Goal: Task Accomplishment & Management: Use online tool/utility

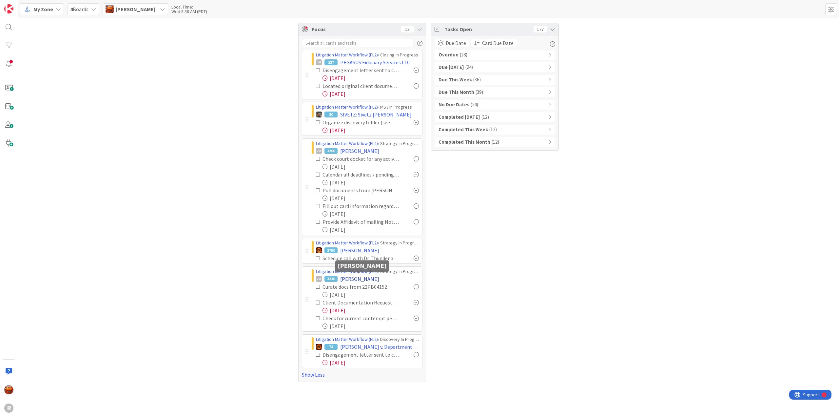
click at [350, 280] on span "[PERSON_NAME]" at bounding box center [359, 279] width 39 height 8
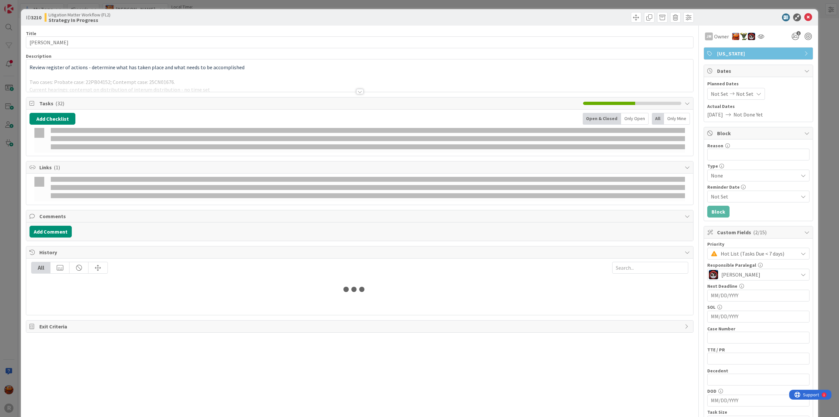
click at [144, 78] on div at bounding box center [359, 83] width 667 height 17
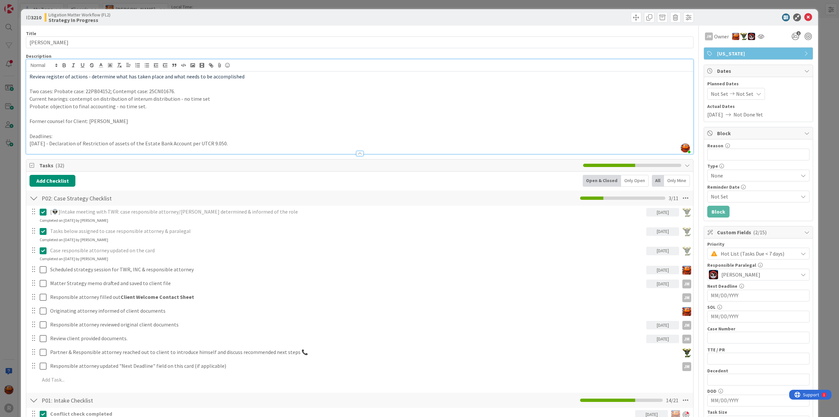
click at [8, 101] on div "ID 3210 Litigation Matter Workflow (FL2) Strategy In Progress Title 15 / 128 [P…" at bounding box center [419, 208] width 839 height 417
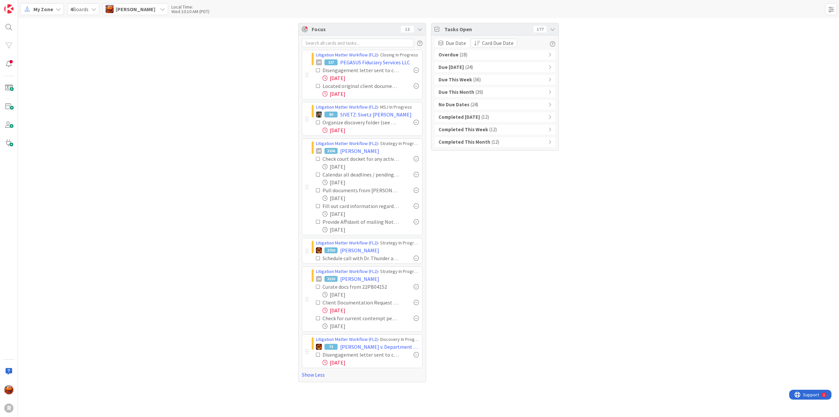
click at [38, 11] on span "My Zone" at bounding box center [43, 9] width 20 height 8
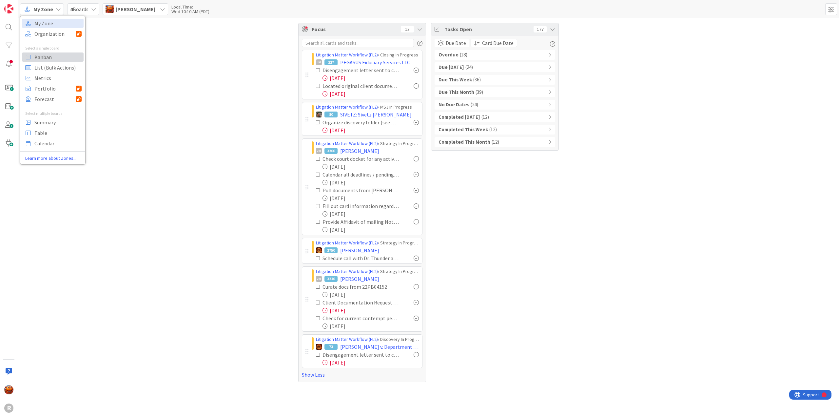
click at [38, 57] on span "Kanban" at bounding box center [57, 57] width 47 height 10
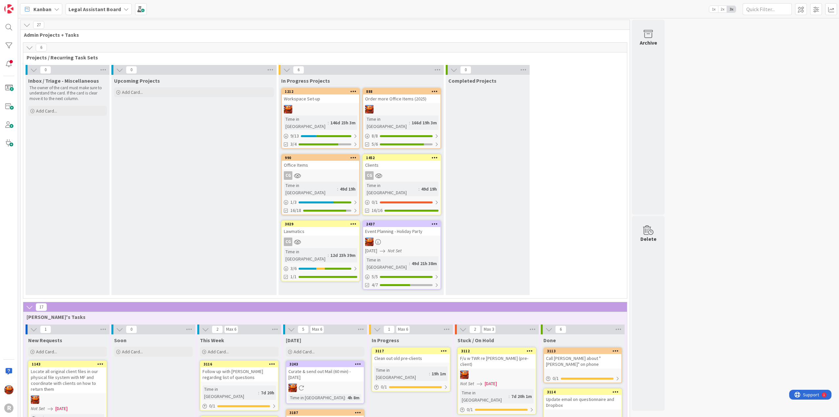
click at [94, 9] on b "Legal Assistant Board" at bounding box center [95, 9] width 52 height 7
click at [97, 81] on h4 "Litigation Matter Workflow (FL2)" at bounding box center [111, 78] width 77 height 7
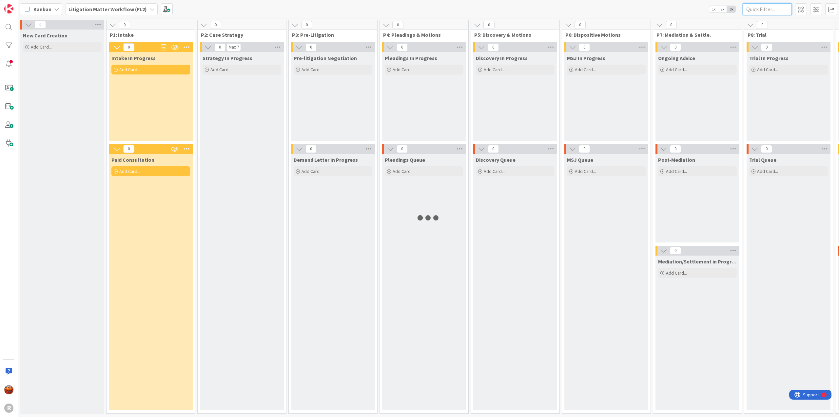
click at [769, 7] on input "text" at bounding box center [767, 9] width 49 height 12
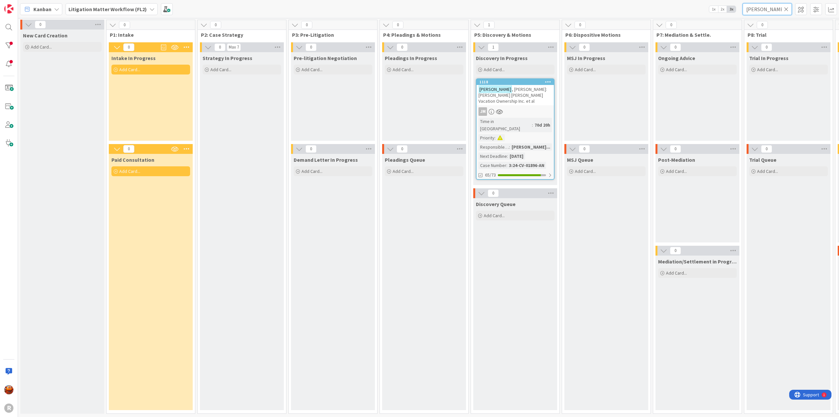
drag, startPoint x: 756, startPoint y: 10, endPoint x: 728, endPoint y: 10, distance: 27.9
click at [728, 10] on div "Kanban Litigation Matter Workflow (FL2) 1x 2x 3x [PERSON_NAME]" at bounding box center [428, 9] width 821 height 18
click at [521, 98] on div "[PERSON_NAME] : Tortious Interference with Economic Relations" at bounding box center [515, 92] width 77 height 14
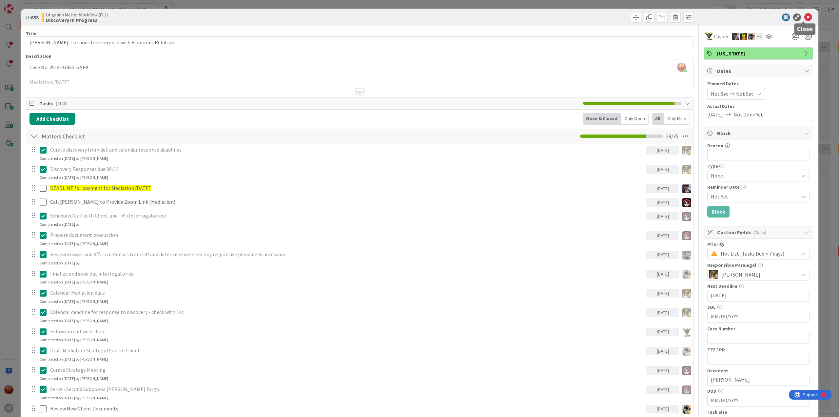
click at [805, 18] on icon at bounding box center [809, 17] width 8 height 8
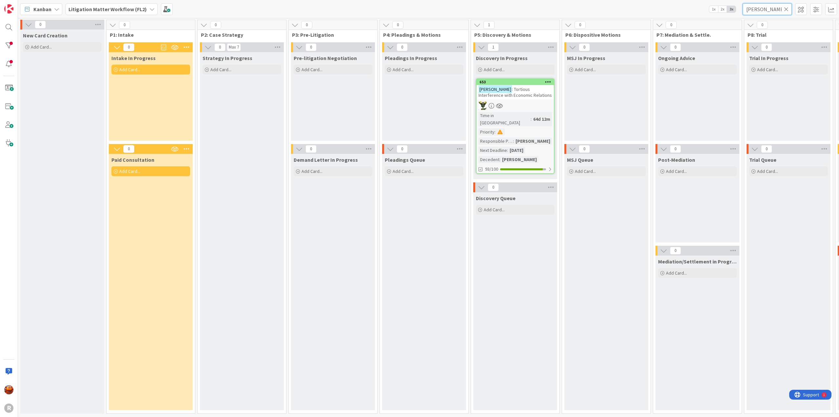
click at [769, 6] on input "[PERSON_NAME]" at bounding box center [767, 9] width 49 height 12
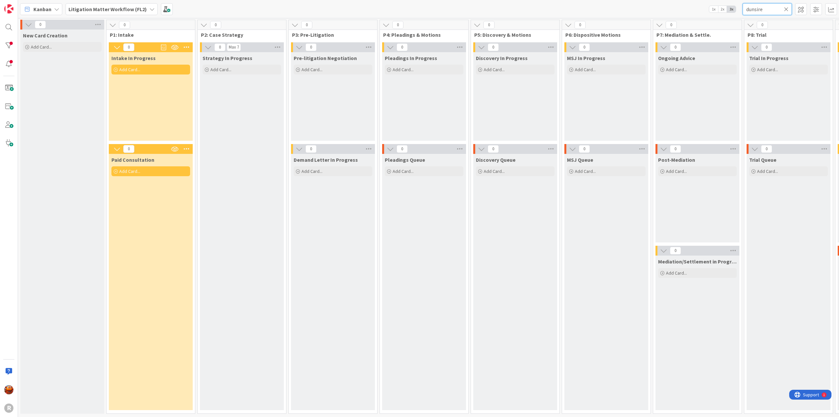
type input "dunsire"
click at [788, 10] on icon at bounding box center [786, 9] width 5 height 6
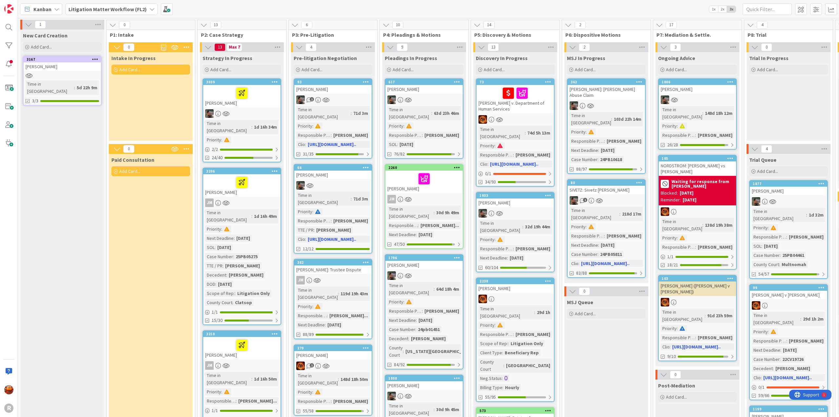
click at [134, 10] on b "Litigation Matter Workflow (FL2)" at bounding box center [108, 9] width 78 height 7
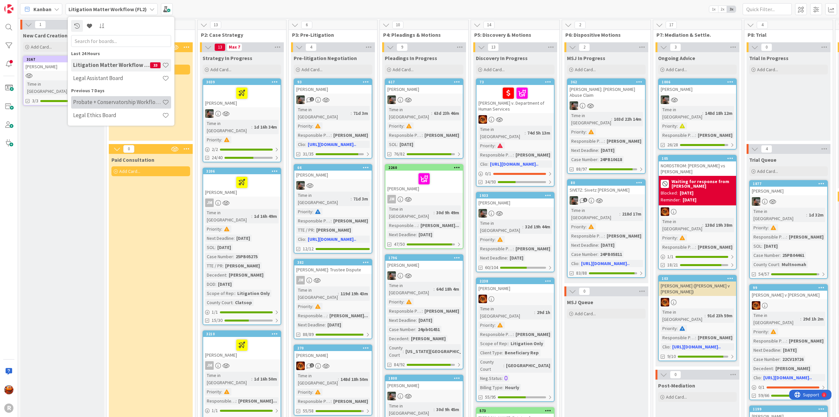
click at [97, 103] on h4 "Probate + Conservatorship Workflow (FL2)" at bounding box center [117, 102] width 89 height 7
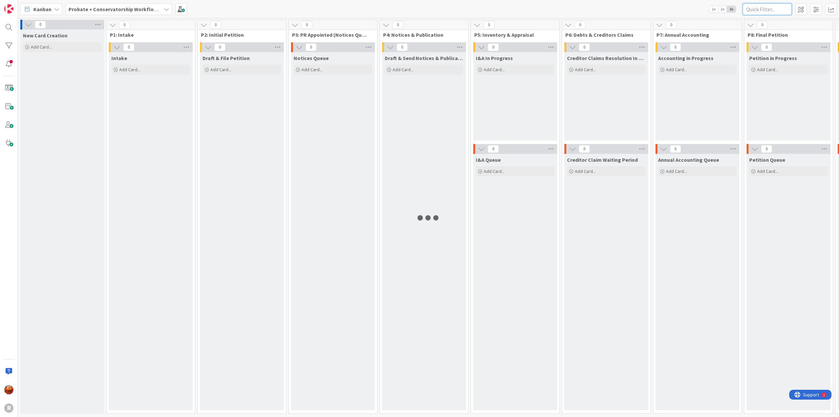
click at [773, 8] on input "text" at bounding box center [767, 9] width 49 height 12
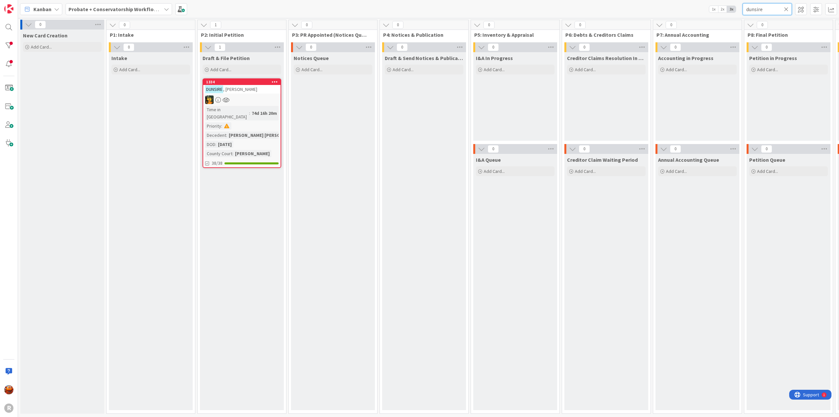
drag, startPoint x: 772, startPoint y: 10, endPoint x: 723, endPoint y: 11, distance: 49.8
click at [723, 11] on div "Kanban Probate + Conservatorship Workflow (FL2) 1x 2x 3x dunsire" at bounding box center [428, 9] width 821 height 18
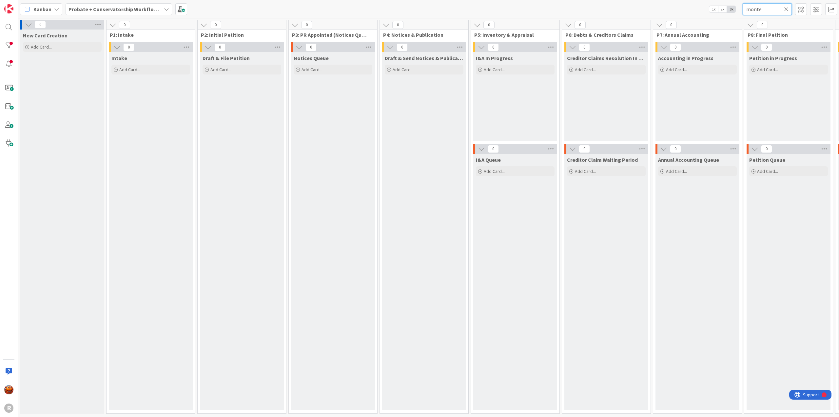
type input "monte"
click at [126, 11] on b "Probate + Conservatorship Workflow (FL2)" at bounding box center [120, 9] width 102 height 7
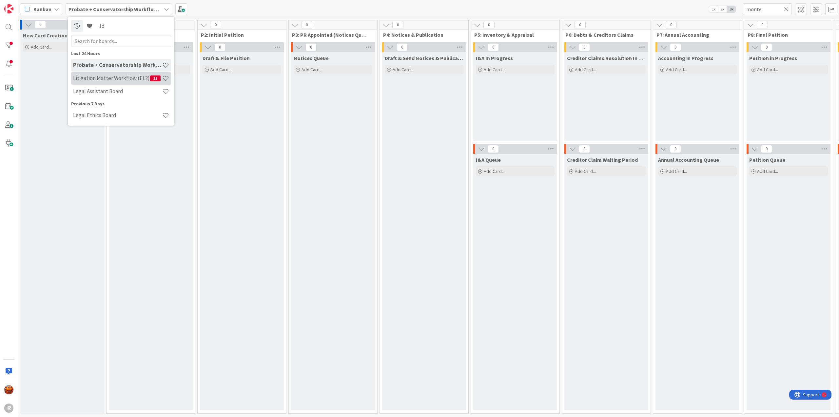
click at [124, 81] on h4 "Litigation Matter Workflow (FL2)" at bounding box center [111, 78] width 77 height 7
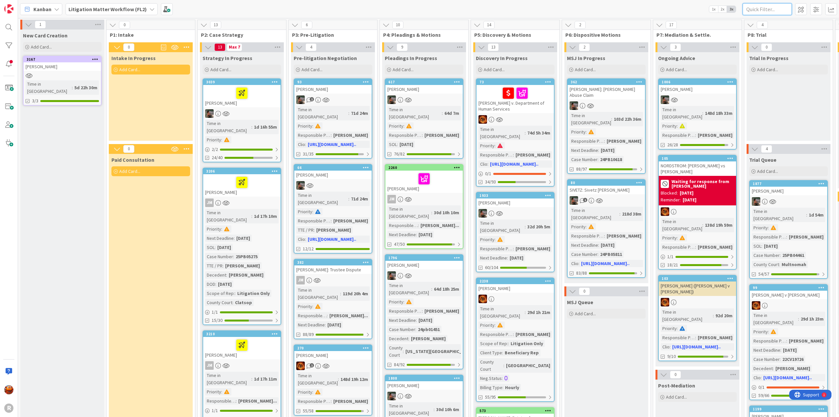
click at [767, 10] on input "text" at bounding box center [767, 9] width 49 height 12
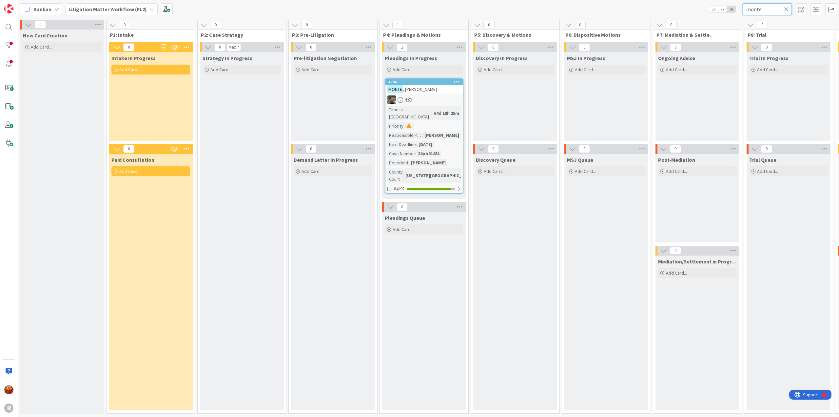
type input "monte"
click at [437, 98] on div at bounding box center [424, 99] width 77 height 9
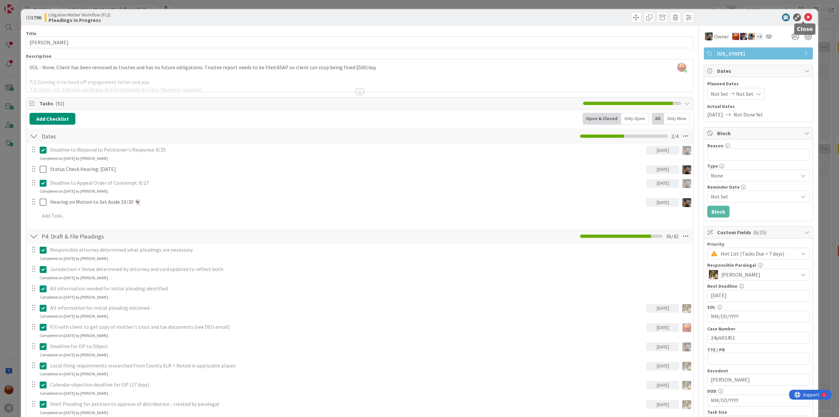
click at [805, 16] on icon at bounding box center [809, 17] width 8 height 8
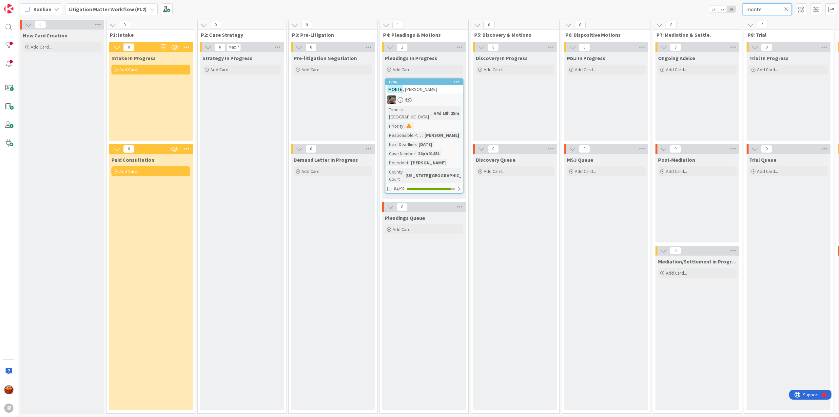
drag, startPoint x: 727, startPoint y: 7, endPoint x: 717, endPoint y: 7, distance: 9.5
click at [718, 7] on div "Kanban Litigation Matter Workflow (FL2) 1x 2x 3x monte" at bounding box center [428, 9] width 821 height 18
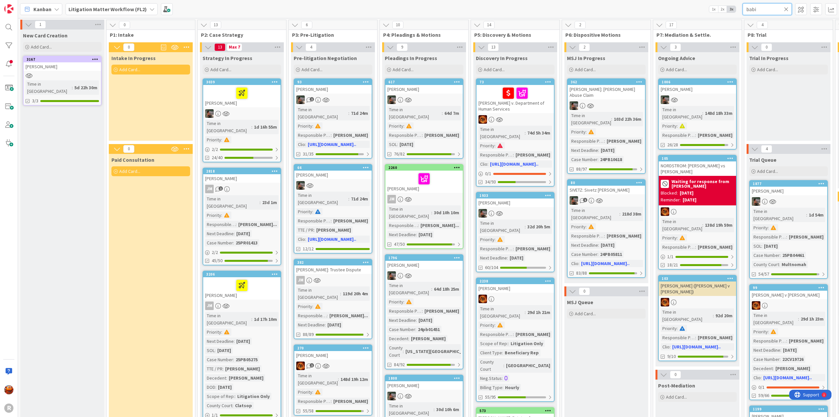
type input "[PERSON_NAME]"
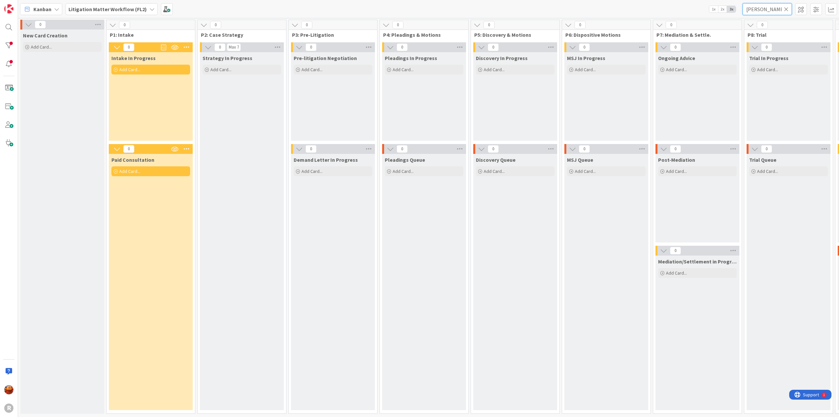
drag, startPoint x: 771, startPoint y: 7, endPoint x: 686, endPoint y: 10, distance: 85.6
click at [686, 10] on div "Kanban Litigation Matter Workflow (FL2) 1x 2x 3x [PERSON_NAME]" at bounding box center [428, 9] width 821 height 18
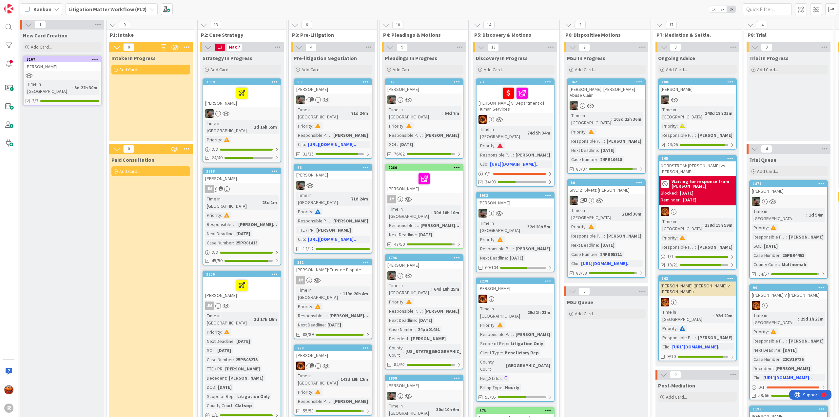
click at [111, 11] on b "Litigation Matter Workflow (FL2)" at bounding box center [108, 9] width 78 height 7
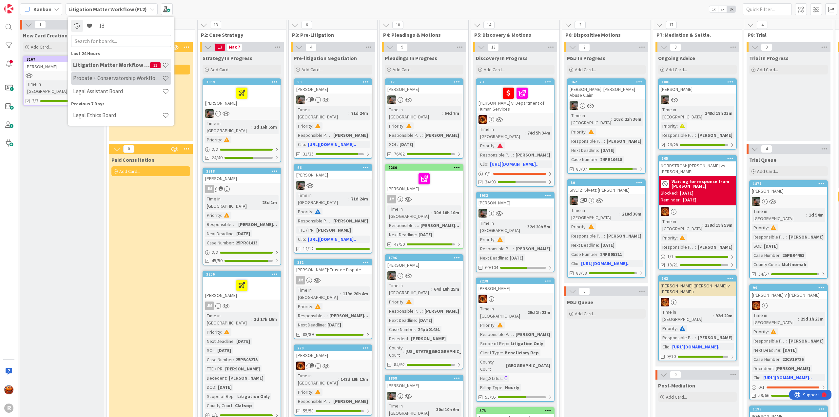
click at [111, 79] on h4 "Probate + Conservatorship Workflow (FL2)" at bounding box center [117, 78] width 89 height 7
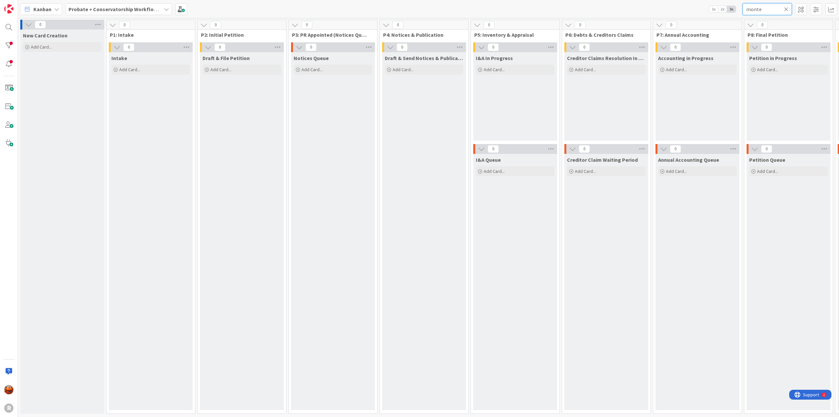
drag, startPoint x: 767, startPoint y: 12, endPoint x: 700, endPoint y: 9, distance: 66.6
click at [700, 9] on div "Kanban Probate + Conservatorship Workflow (FL2) 1x 2x 3x monte" at bounding box center [428, 9] width 821 height 18
type input "[PERSON_NAME]"
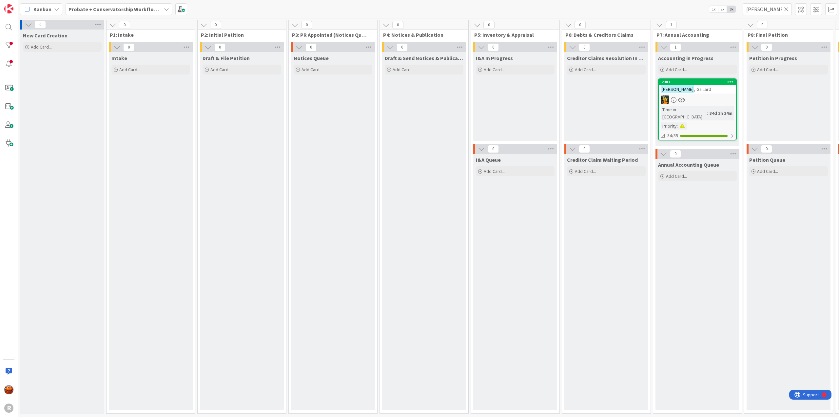
click at [706, 100] on div at bounding box center [697, 99] width 77 height 9
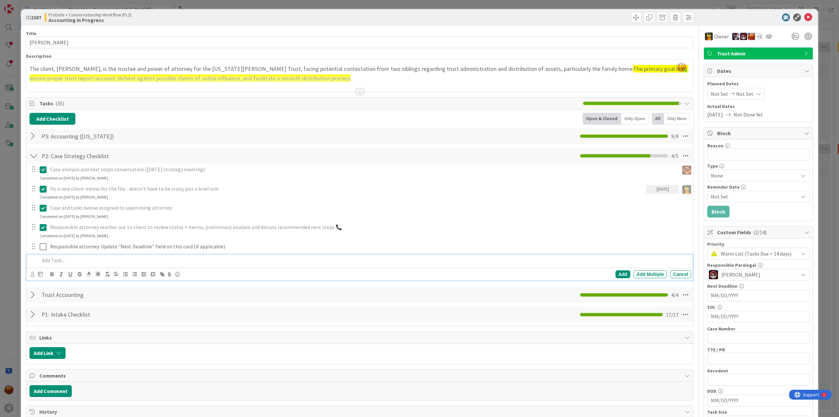
click at [70, 260] on p at bounding box center [364, 260] width 649 height 8
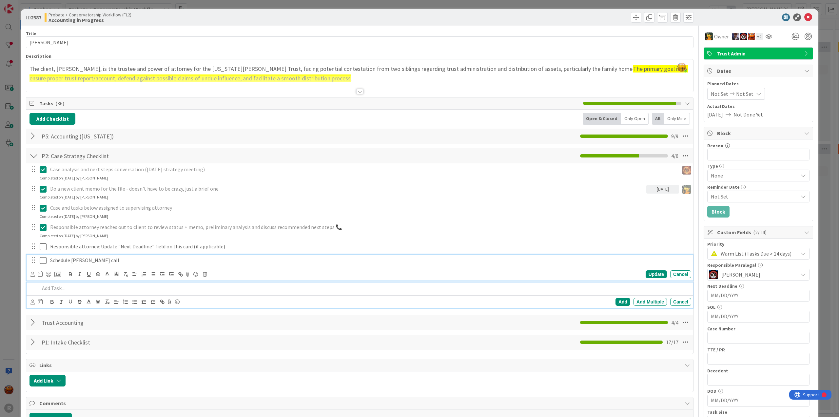
click at [70, 260] on p "Schedule [PERSON_NAME] call" at bounding box center [369, 260] width 639 height 8
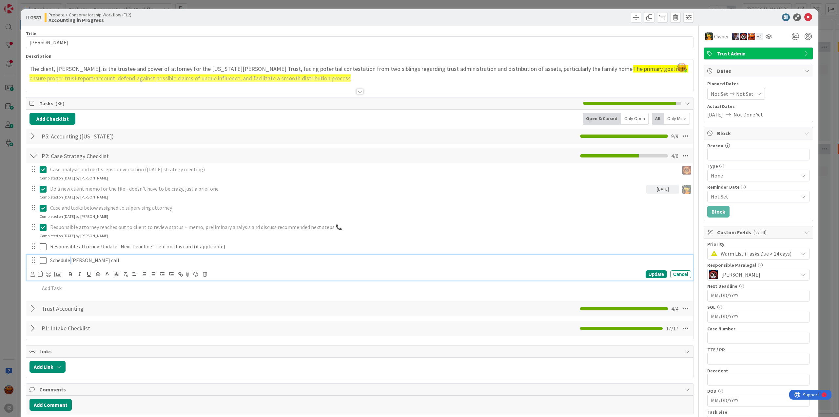
click at [70, 260] on p "Schedule [PERSON_NAME] call" at bounding box center [369, 260] width 639 height 8
click at [31, 274] on icon at bounding box center [32, 273] width 4 height 5
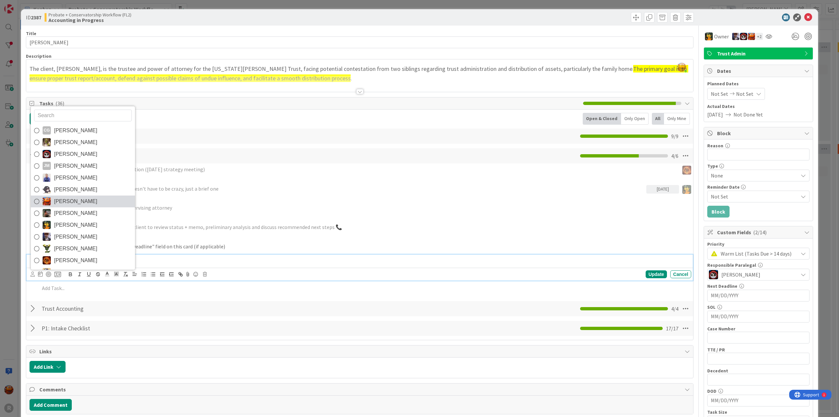
click at [78, 201] on span "[PERSON_NAME]" at bounding box center [75, 201] width 43 height 10
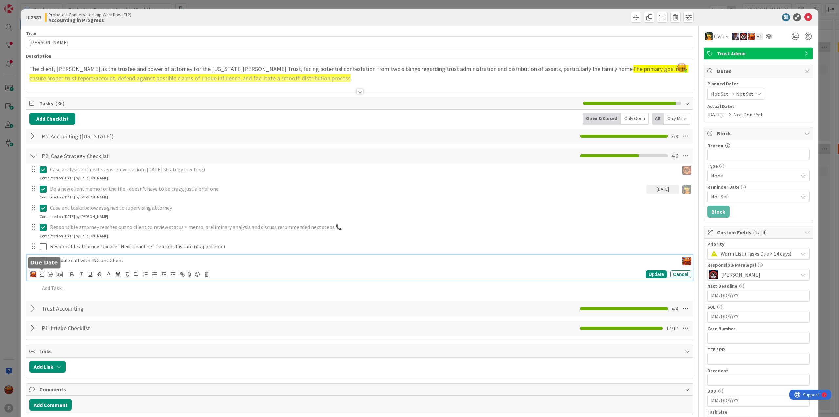
click at [40, 276] on div at bounding box center [42, 274] width 5 height 8
click at [91, 329] on td "8" at bounding box center [92, 329] width 13 height 12
type input "[DATE]"
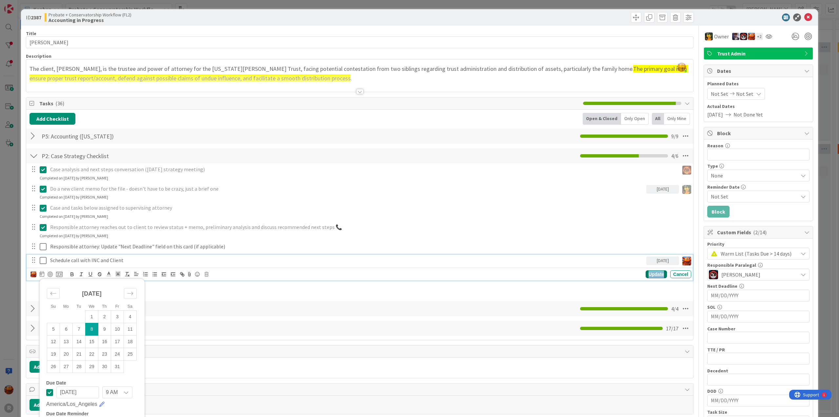
click at [653, 275] on div "Update" at bounding box center [656, 274] width 21 height 8
click at [66, 264] on div "Schedule call with INC and Client" at bounding box center [347, 259] width 599 height 11
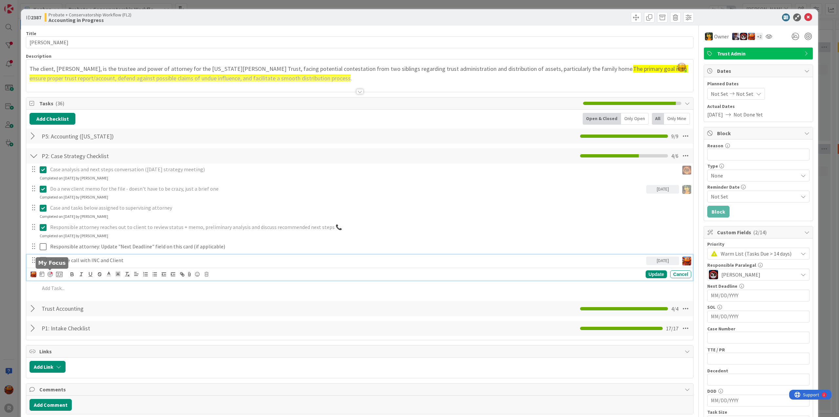
click at [50, 273] on div at bounding box center [50, 273] width 5 height 5
click at [7, 243] on div "ID 2387 Probate + Conservatorship Workflow (FL2) Accounting in Progress Title 1…" at bounding box center [419, 208] width 839 height 417
